Goal: Task Accomplishment & Management: Complete application form

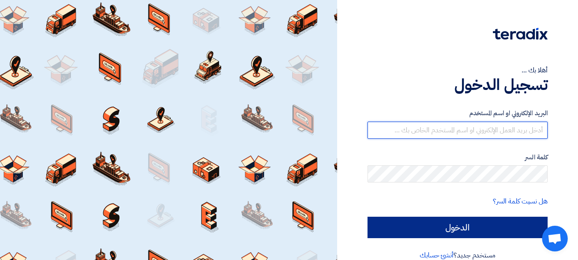
type input "[EMAIL_ADDRESS][DOMAIN_NAME]"
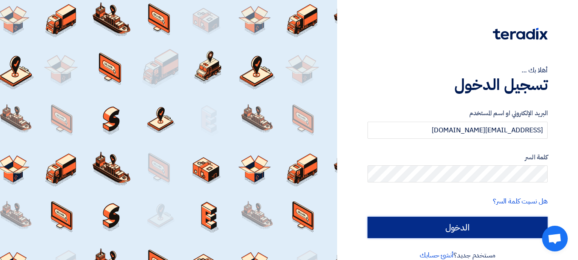
click at [474, 226] on input "الدخول" at bounding box center [458, 227] width 180 height 21
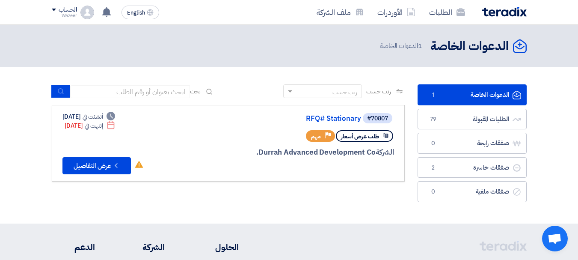
click at [475, 98] on link "الدعوات الخاصة الدعوات الخاصة 1" at bounding box center [472, 94] width 109 height 21
click at [110, 164] on button "Check details عرض التفاصيل" at bounding box center [96, 165] width 68 height 17
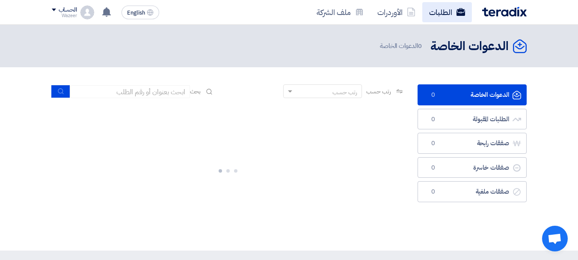
click at [439, 12] on link "الطلبات" at bounding box center [447, 12] width 50 height 20
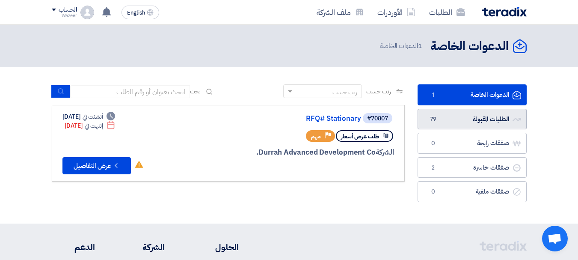
click at [444, 113] on link "الطلبات المقبولة الطلبات المقبولة 79" at bounding box center [472, 119] width 109 height 21
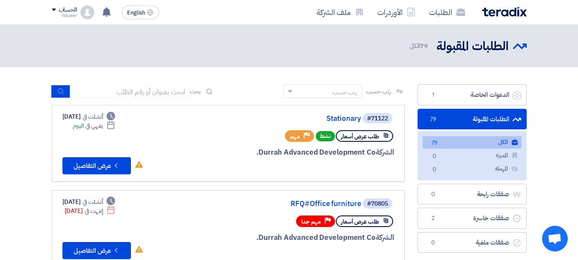
click at [462, 145] on link "الكل الكل 79" at bounding box center [472, 142] width 99 height 12
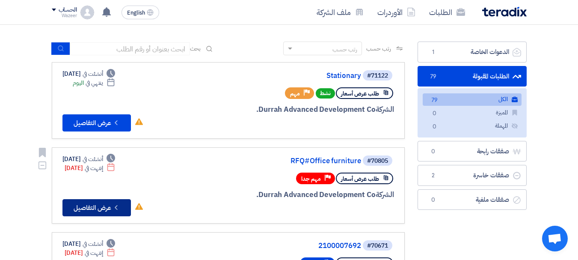
scroll to position [128, 0]
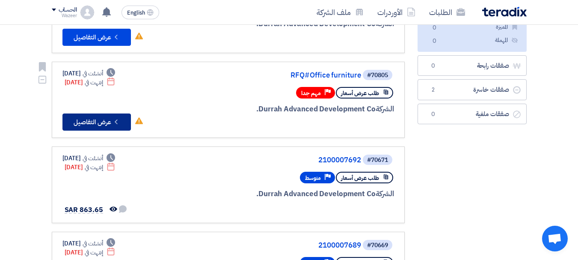
click at [95, 123] on button "Check details عرض التفاصيل" at bounding box center [96, 121] width 68 height 17
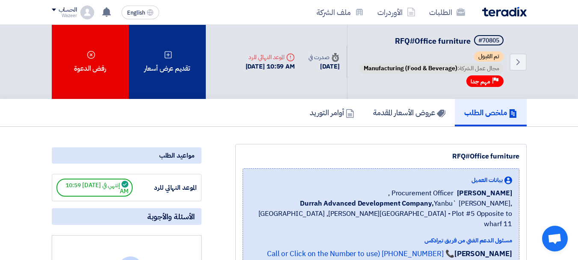
click at [165, 99] on div "تقديم عرض أسعار" at bounding box center [167, 62] width 77 height 74
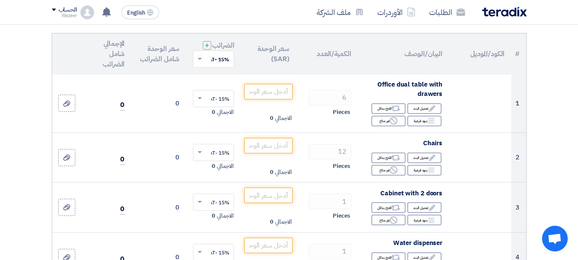
scroll to position [97, 0]
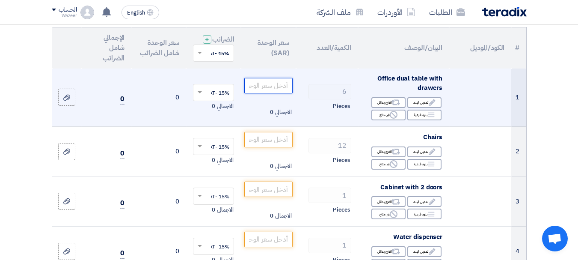
click at [265, 90] on input "number" at bounding box center [268, 85] width 48 height 15
paste input "956.52"
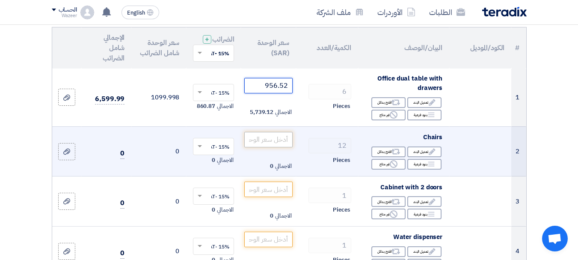
type input "956.52"
click at [269, 146] on input "number" at bounding box center [268, 139] width 48 height 15
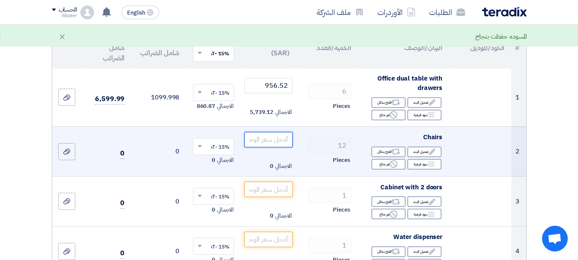
scroll to position [139, 0]
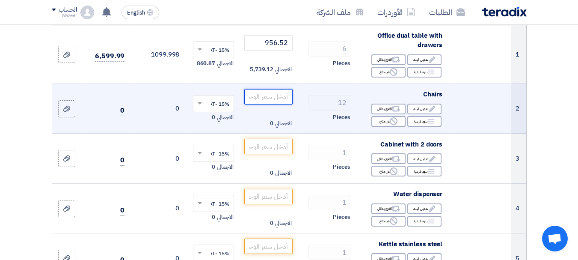
paste input "554.78"
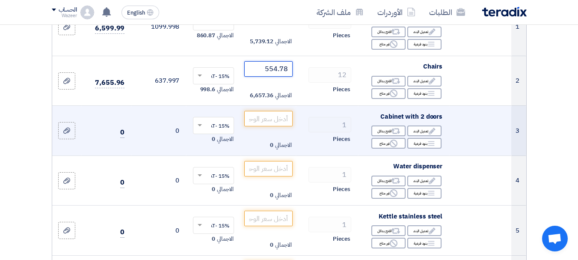
scroll to position [182, 0]
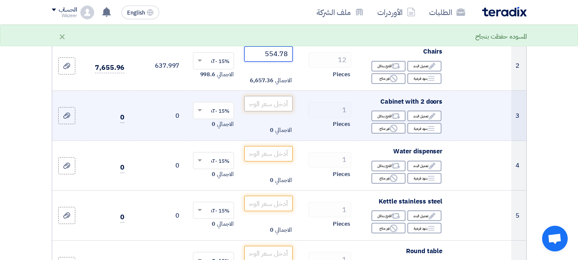
type input "554.78"
click at [274, 111] on input "number" at bounding box center [268, 103] width 48 height 15
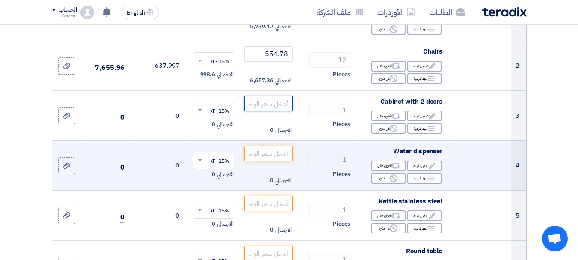
paste input "809.57"
type input "809.57"
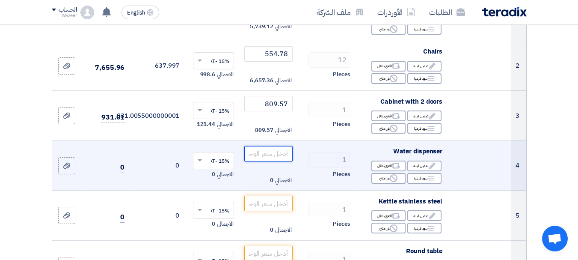
click at [270, 161] on input "number" at bounding box center [268, 153] width 48 height 15
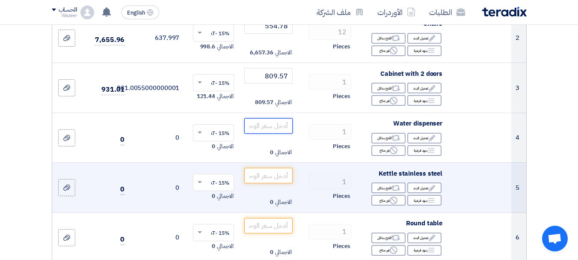
scroll to position [225, 0]
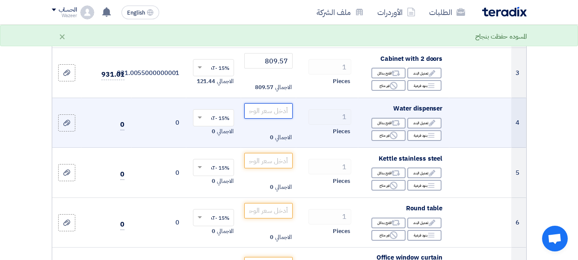
paste input "478.26"
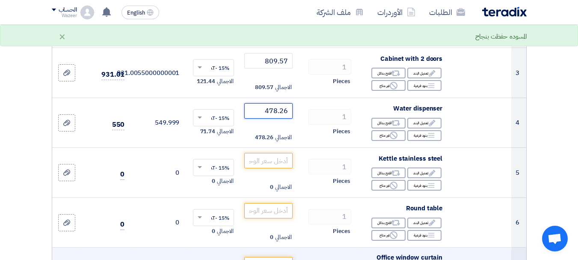
type input "478.26"
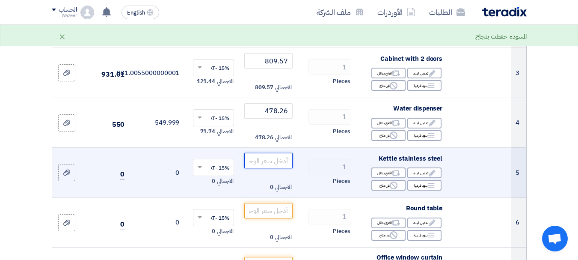
click at [258, 164] on input "number" at bounding box center [268, 160] width 48 height 15
paste input "171.30"
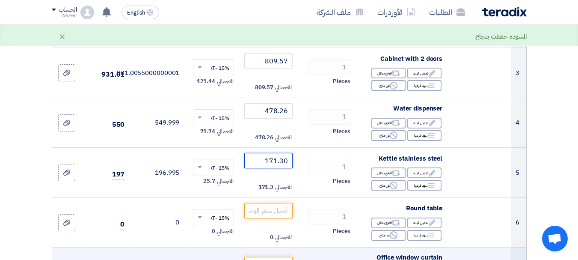
type input "171.30"
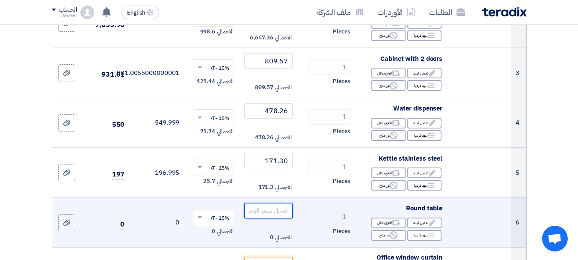
click at [265, 218] on input "number" at bounding box center [268, 210] width 48 height 15
paste input "826.09"
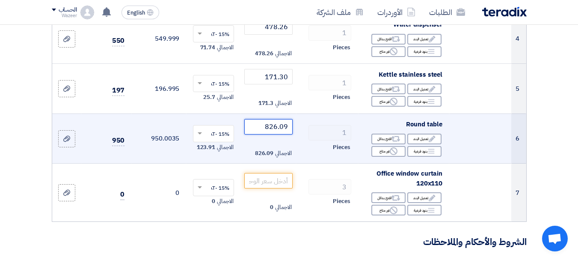
scroll to position [311, 0]
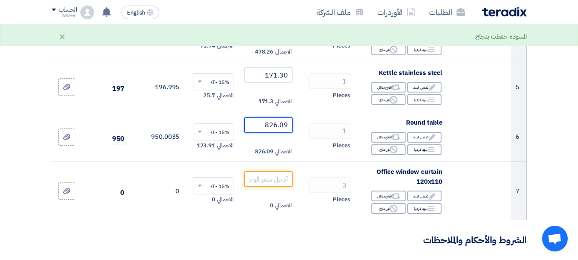
type input "826.09"
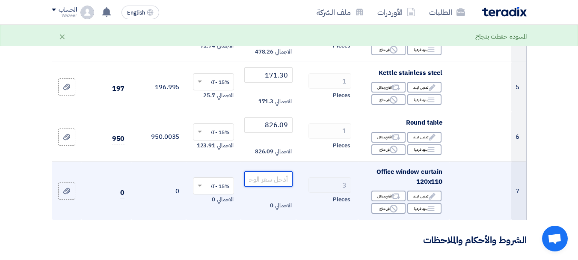
click at [269, 186] on input "number" at bounding box center [268, 178] width 48 height 15
paste input "260.87"
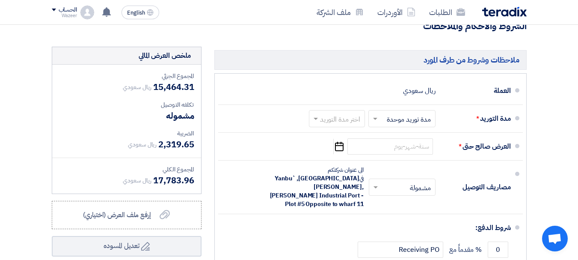
scroll to position [567, 0]
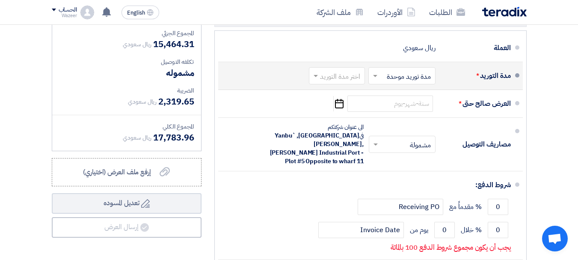
type input "260.87"
click at [336, 83] on input "text" at bounding box center [335, 76] width 52 height 12
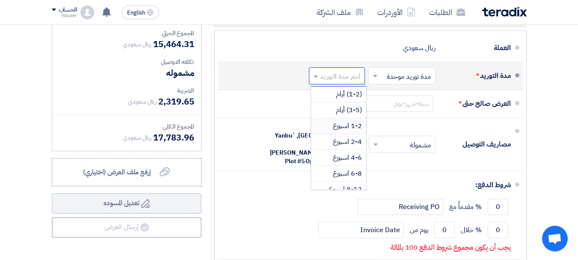
click at [356, 131] on span "1-2 اسبوع" at bounding box center [347, 126] width 29 height 10
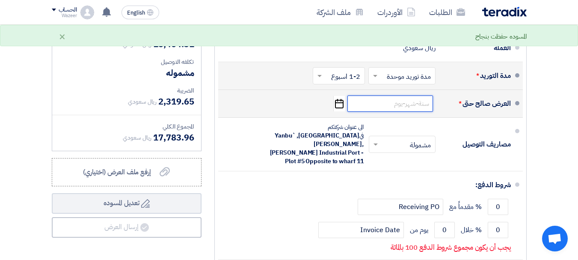
click at [403, 110] on input at bounding box center [390, 103] width 86 height 16
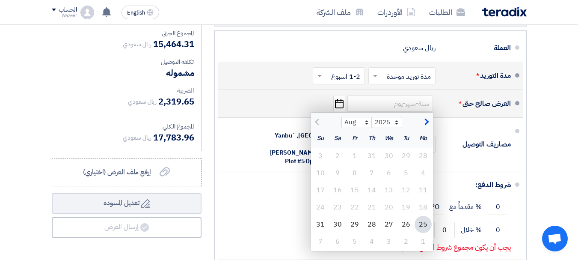
click at [424, 124] on button "button" at bounding box center [425, 121] width 14 height 9
select select "9"
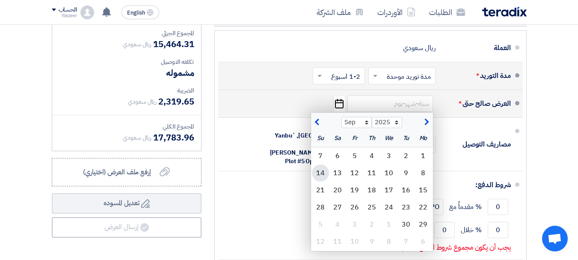
click at [320, 179] on div "14" at bounding box center [320, 172] width 17 height 17
type input "[DATE]"
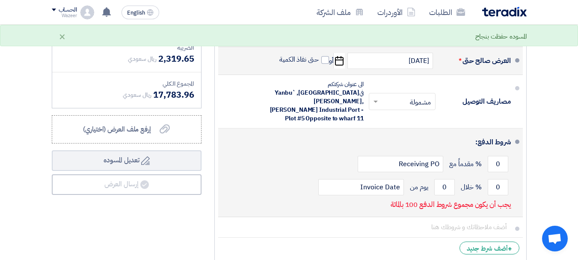
scroll to position [653, 0]
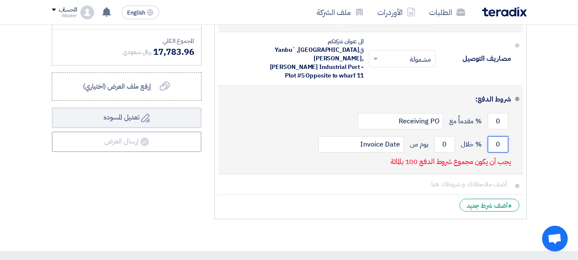
click at [491, 136] on input "0" at bounding box center [498, 144] width 21 height 16
type input "0"
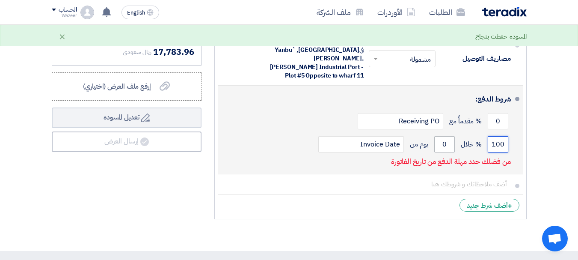
type input "100"
click at [448, 144] on input "0" at bounding box center [444, 144] width 21 height 16
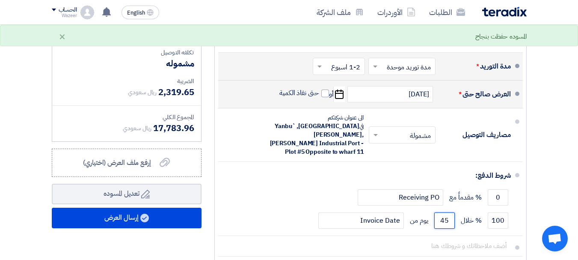
scroll to position [567, 0]
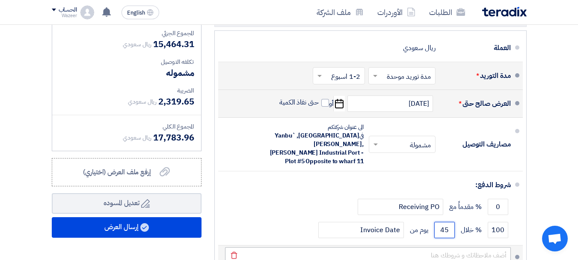
type input "45"
click at [181, 258] on div "ملخص [PERSON_NAME] المجموع الجزئي ريال سعودي 15,464.31 تكلفه التوصيل" at bounding box center [126, 149] width 163 height 290
click at [160, 177] on icon "إرفع ملف العرض (اختياري)" at bounding box center [165, 171] width 10 height 10
click at [0, 0] on input "إرفع ملف العرض (اختياري) إرفع ملف العرض (اختياري)" at bounding box center [0, 0] width 0 height 0
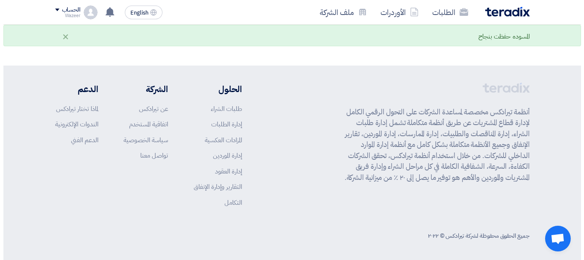
scroll to position [610, 0]
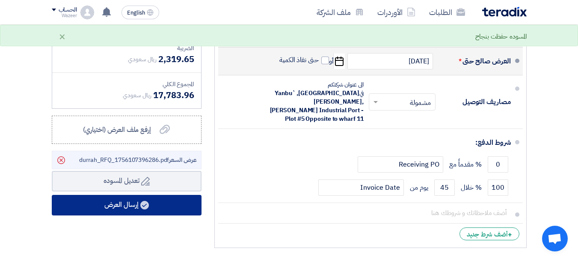
click at [174, 215] on button "إرسال العرض" at bounding box center [127, 205] width 150 height 21
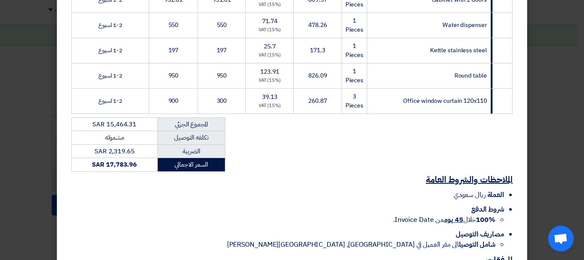
scroll to position [318, 0]
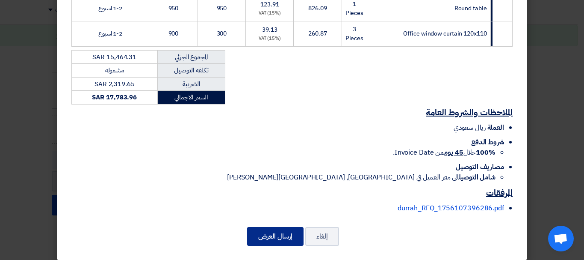
click at [277, 227] on button "إرسال العرض" at bounding box center [275, 236] width 56 height 19
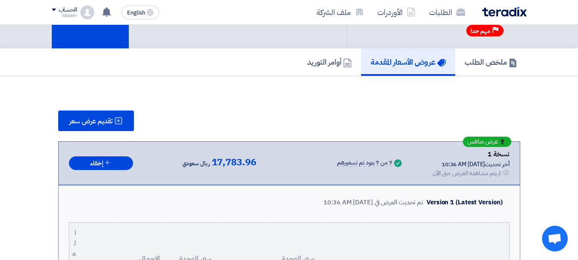
scroll to position [43, 0]
